Goal: Information Seeking & Learning: Learn about a topic

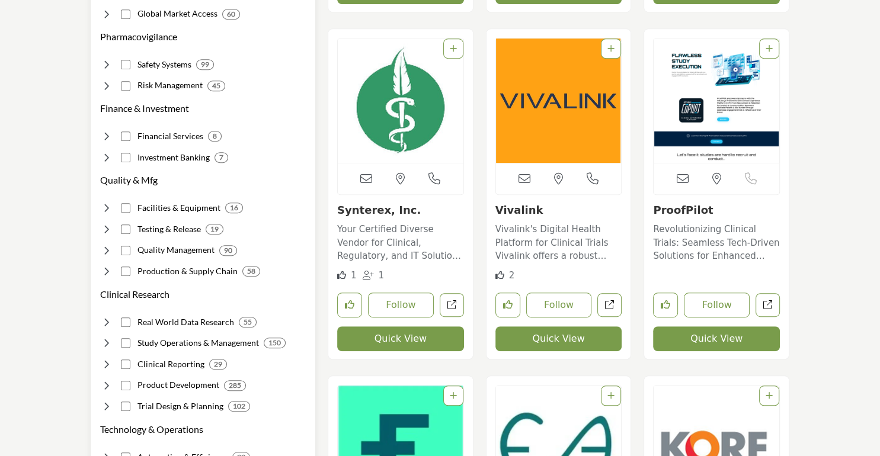
scroll to position [612, 0]
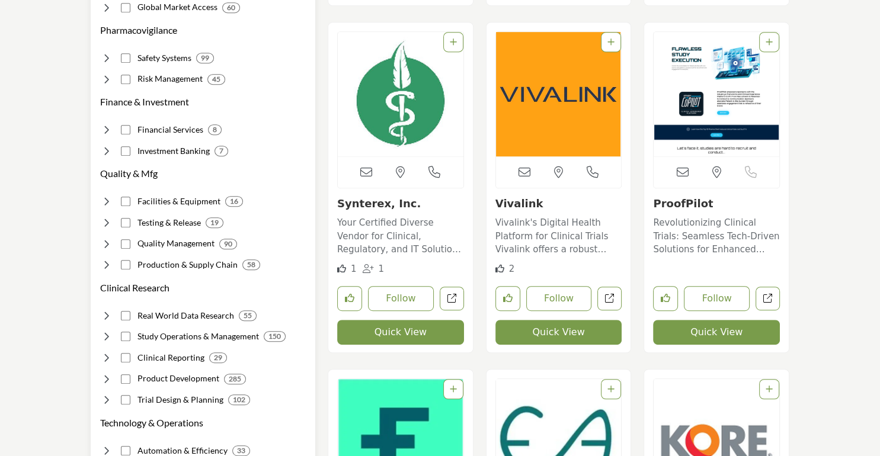
click at [129, 343] on div "Clinical Reporting 29" at bounding box center [203, 353] width 206 height 21
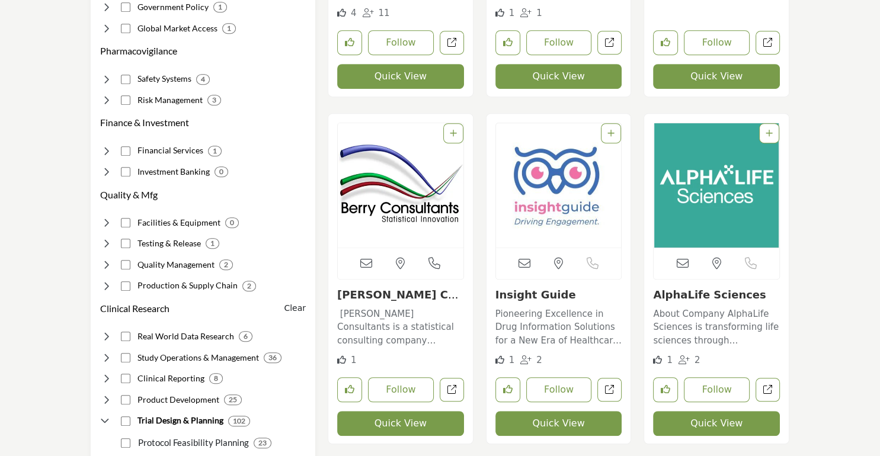
scroll to position [580, 0]
click at [397, 296] on link "[PERSON_NAME] Consultants" at bounding box center [400, 300] width 126 height 25
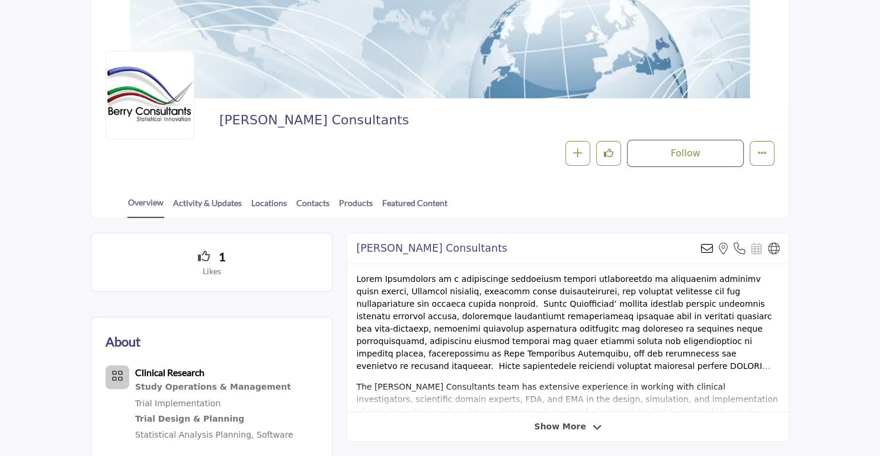
scroll to position [102, 0]
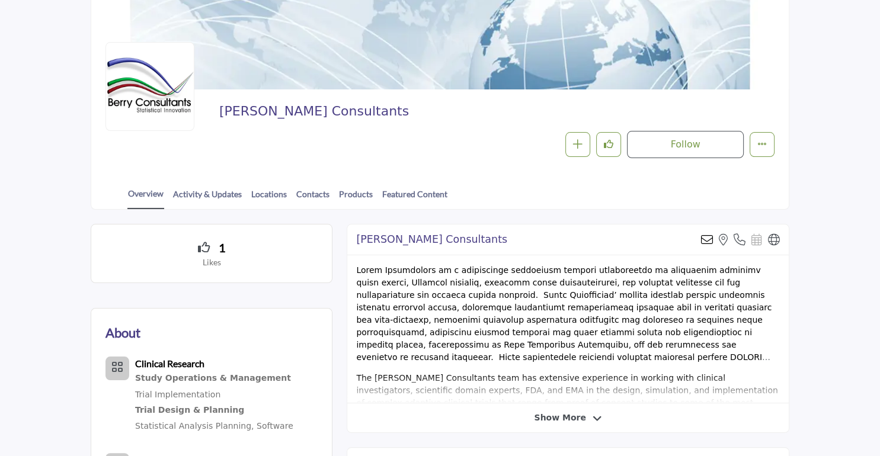
click at [570, 423] on span "Show More" at bounding box center [560, 418] width 52 height 12
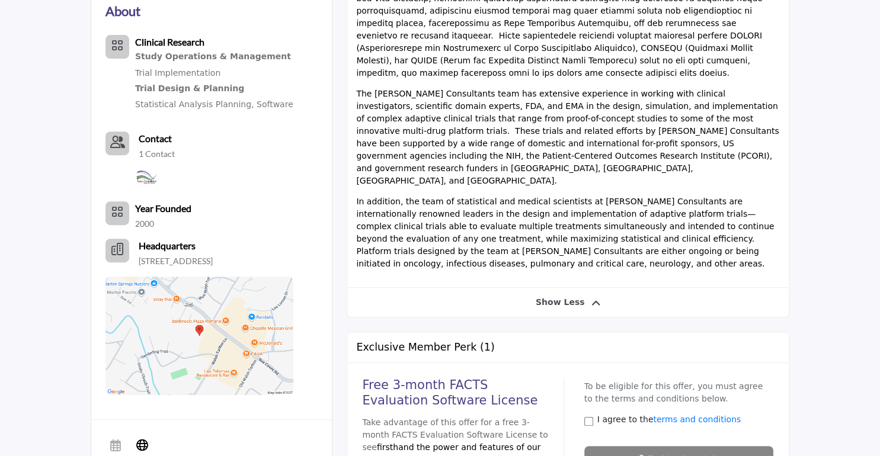
scroll to position [434, 0]
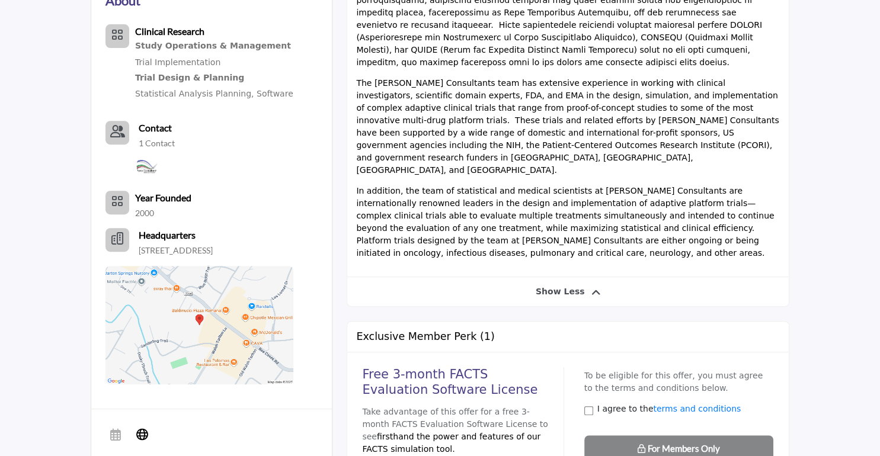
click at [231, 298] on img at bounding box center [200, 325] width 188 height 119
